Goal: Task Accomplishment & Management: Manage account settings

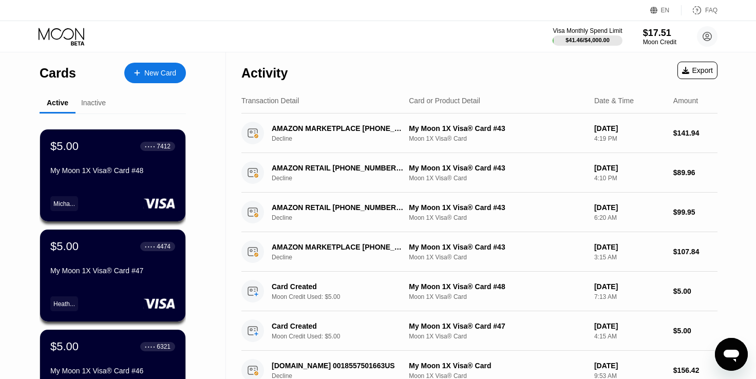
drag, startPoint x: 9, startPoint y: 133, endPoint x: 27, endPoint y: 85, distance: 50.9
click at [9, 132] on div "Cards New Card Active Inactive $5.00 ● ● ● ● 7412 My Moon 1X Visa® Card #48 Mic…" at bounding box center [113, 364] width 226 height 625
click at [64, 33] on icon at bounding box center [63, 37] width 48 height 18
click at [161, 66] on div "New Card" at bounding box center [155, 73] width 62 height 21
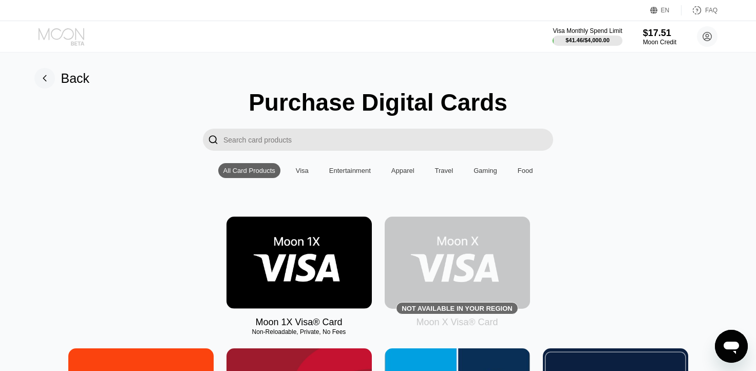
click at [64, 35] on icon at bounding box center [63, 37] width 48 height 18
